Goal: Task Accomplishment & Management: Complete application form

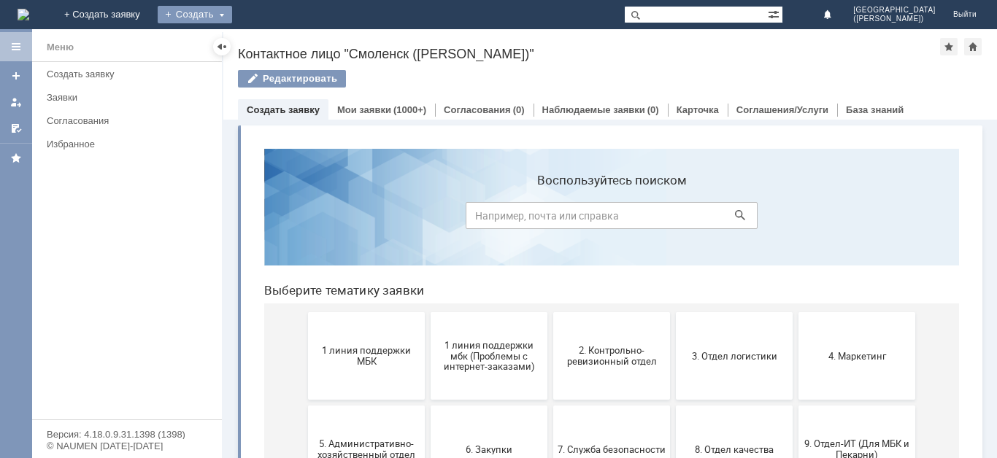
click at [232, 20] on div "Создать" at bounding box center [195, 15] width 74 height 18
click at [271, 36] on link "Заявка" at bounding box center [216, 44] width 111 height 18
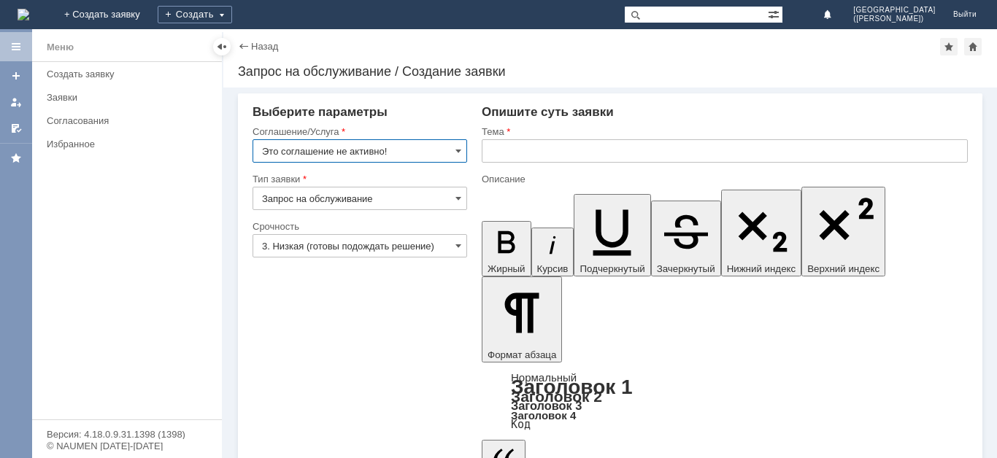
click at [463, 149] on input "Это соглашение не активно!" at bounding box center [360, 150] width 215 height 23
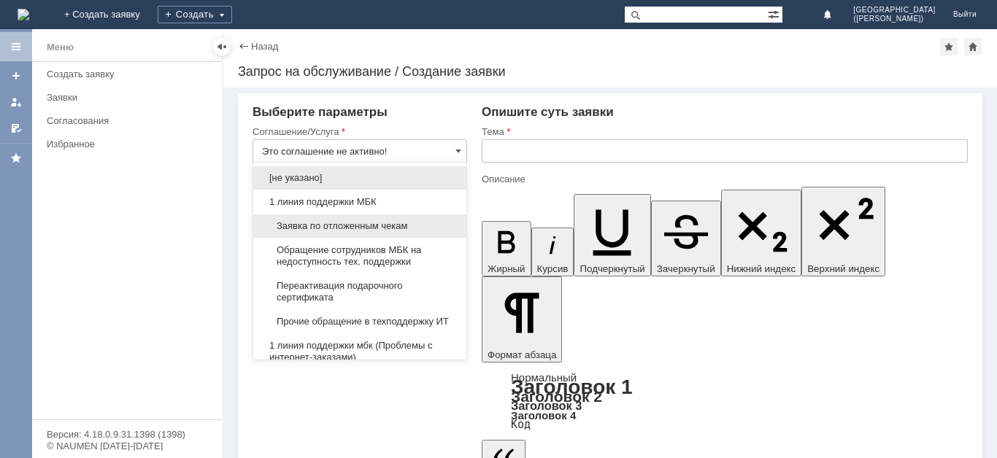
click at [388, 231] on span "Заявка по отложенным чекам" at bounding box center [360, 226] width 196 height 12
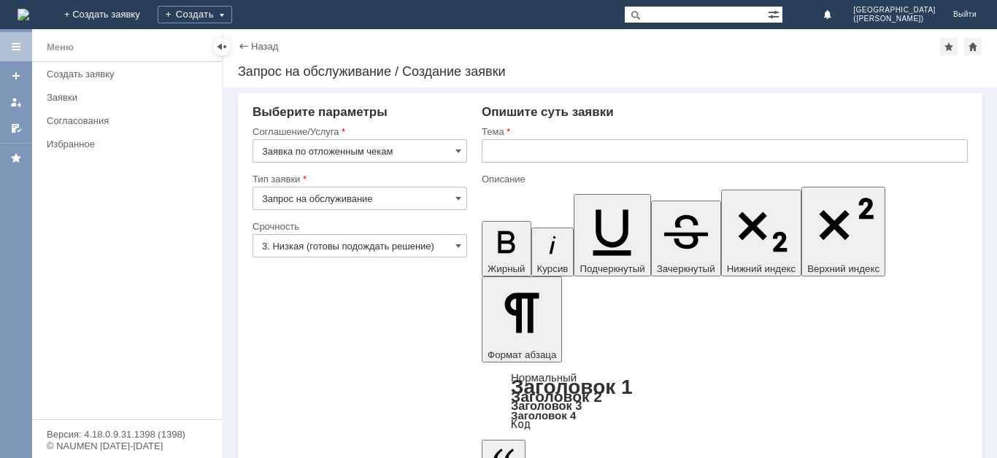
type input "Заявка по отложенным чекам"
click at [444, 243] on input "3. Низкая (готовы подождать решение)" at bounding box center [360, 245] width 215 height 23
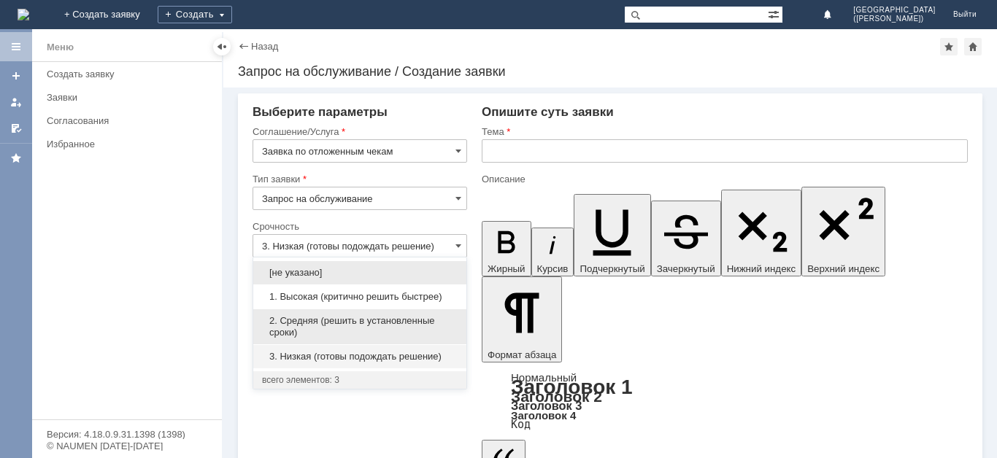
click at [374, 312] on div "2. Средняя (решить в установленные сроки)" at bounding box center [359, 326] width 213 height 35
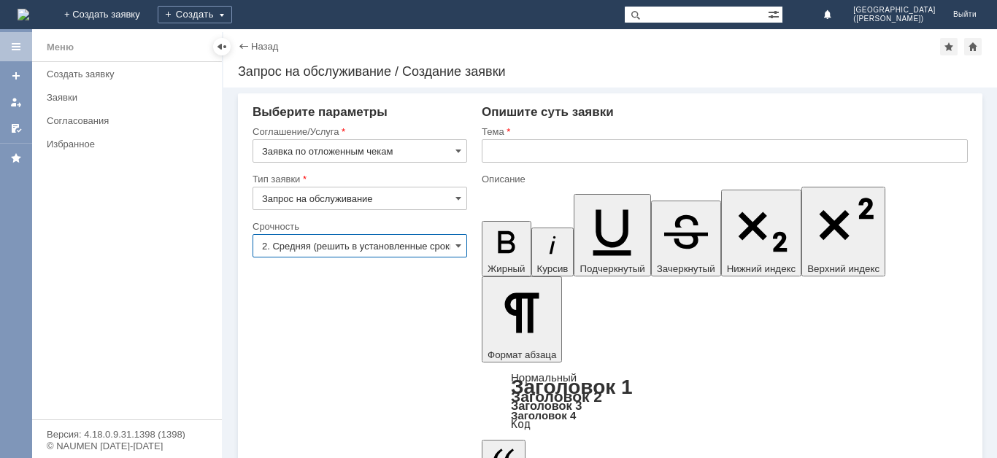
type input "2. Средняя (решить в установленные сроки)"
click at [596, 142] on input "text" at bounding box center [725, 150] width 486 height 23
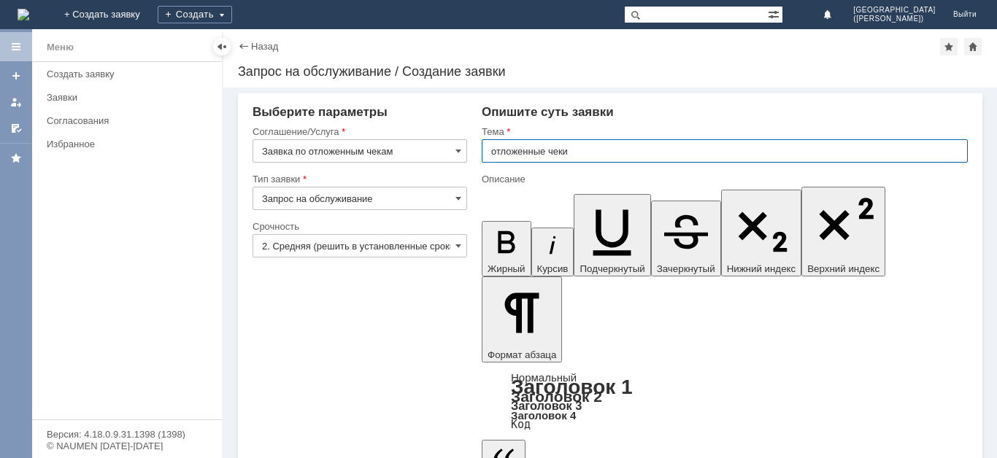
type input "отложенные чеки"
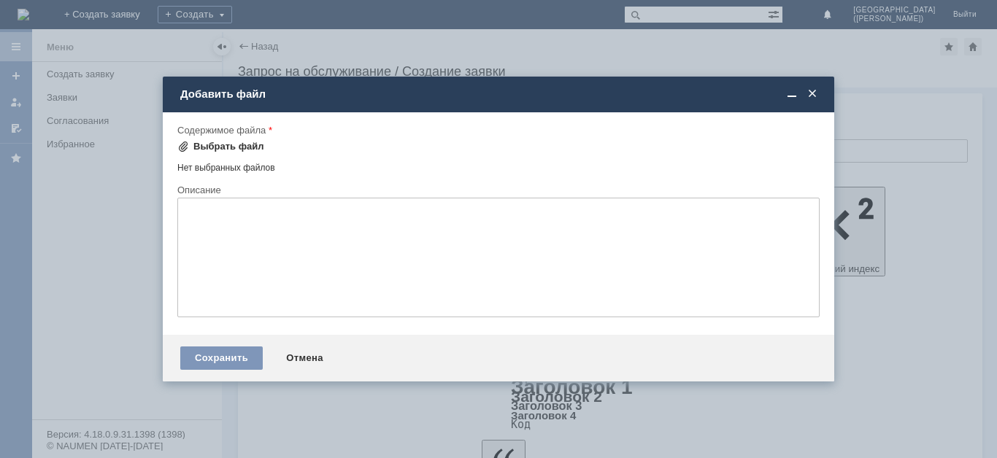
click at [250, 144] on div "Выбрать файл" at bounding box center [228, 147] width 71 height 12
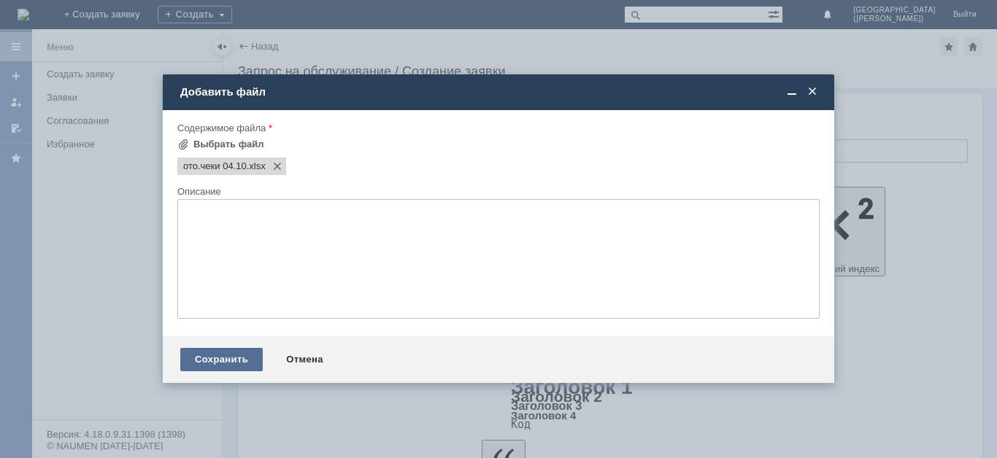
click at [217, 363] on div "Сохранить" at bounding box center [221, 359] width 82 height 23
